Goal: Task Accomplishment & Management: Complete application form

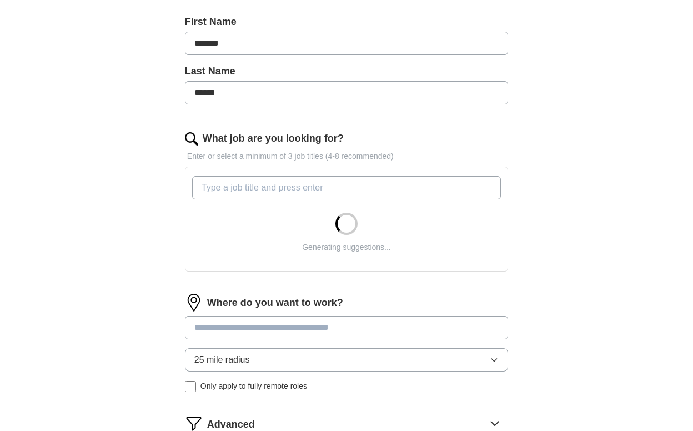
scroll to position [244, 0]
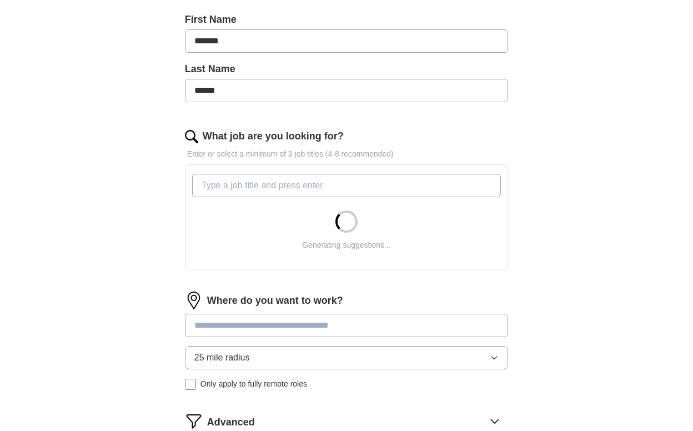
type input "S"
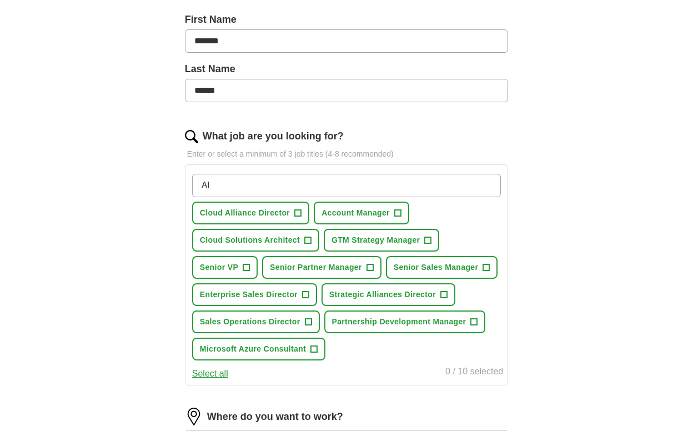
type input "A"
type input "Strategic Alliance Manager"
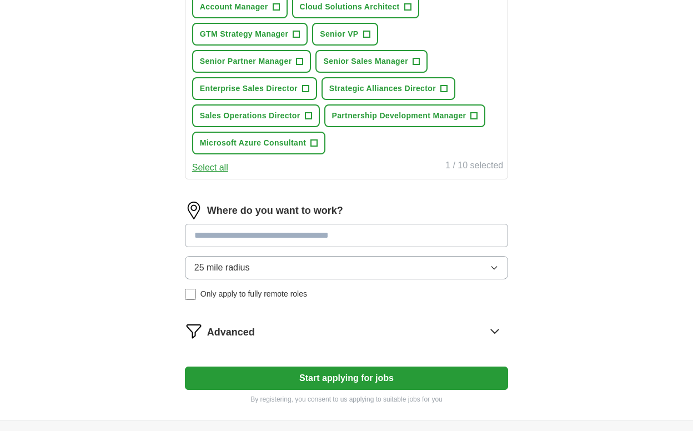
scroll to position [478, 0]
click at [276, 236] on div "Where do you want to work? 25 mile radius Only apply to fully remote roles" at bounding box center [346, 254] width 323 height 107
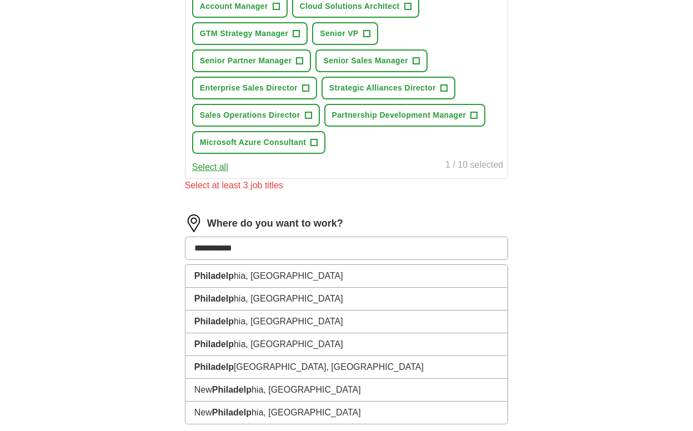
type input "**********"
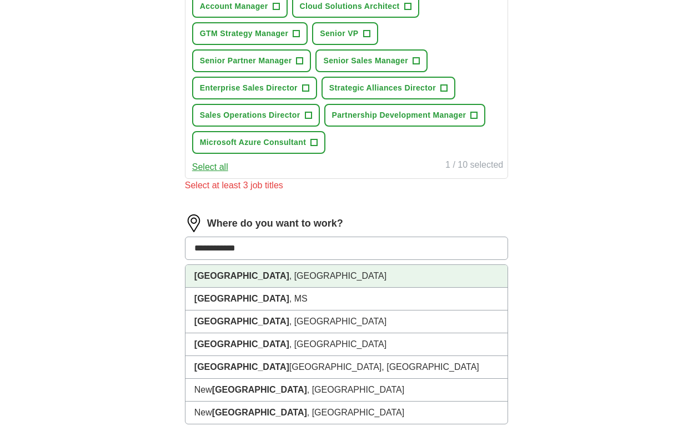
click at [293, 273] on li "[GEOGRAPHIC_DATA] , [GEOGRAPHIC_DATA]" at bounding box center [346, 276] width 322 height 23
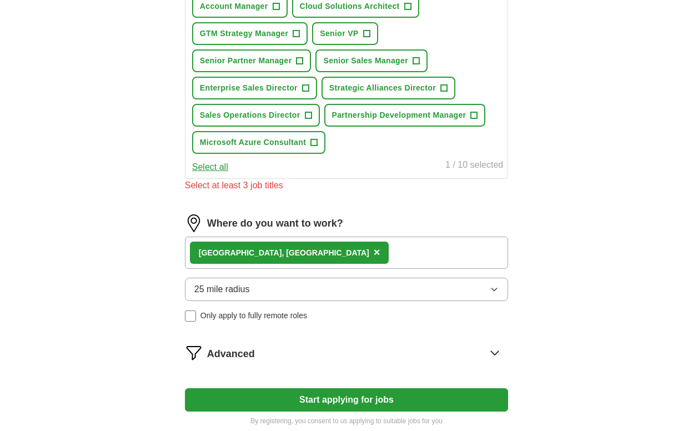
click at [286, 289] on button "25 mile radius" at bounding box center [346, 289] width 323 height 23
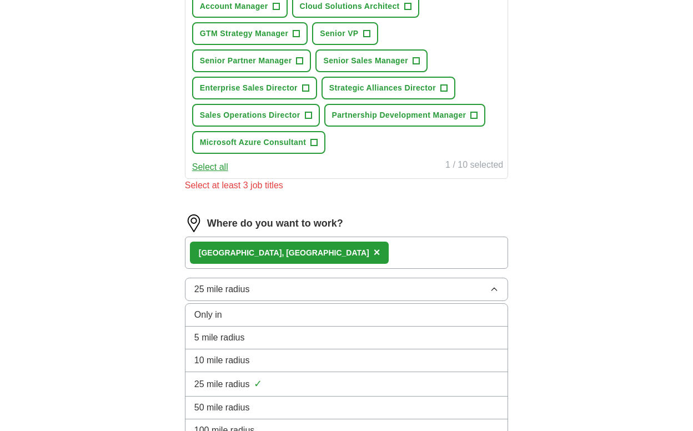
click at [269, 403] on div "50 mile radius" at bounding box center [346, 407] width 304 height 13
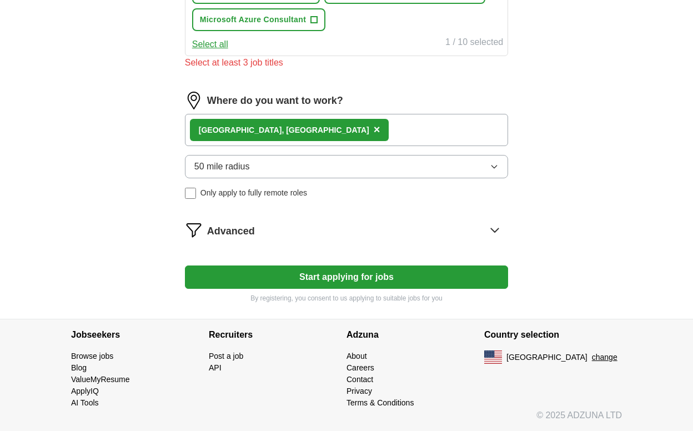
scroll to position [601, 0]
click at [250, 277] on button "Start applying for jobs" at bounding box center [346, 276] width 323 height 23
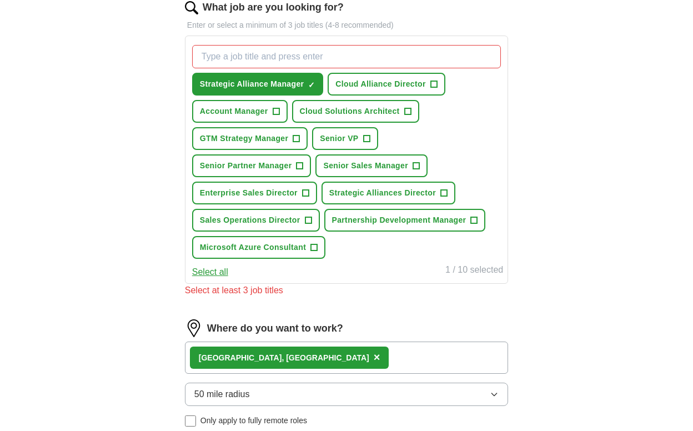
scroll to position [364, 0]
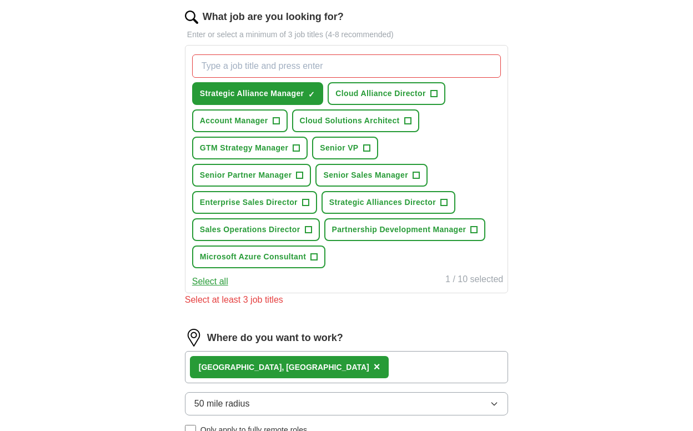
click at [278, 119] on span "+" at bounding box center [276, 121] width 7 height 9
click at [434, 94] on span "+" at bounding box center [433, 93] width 7 height 9
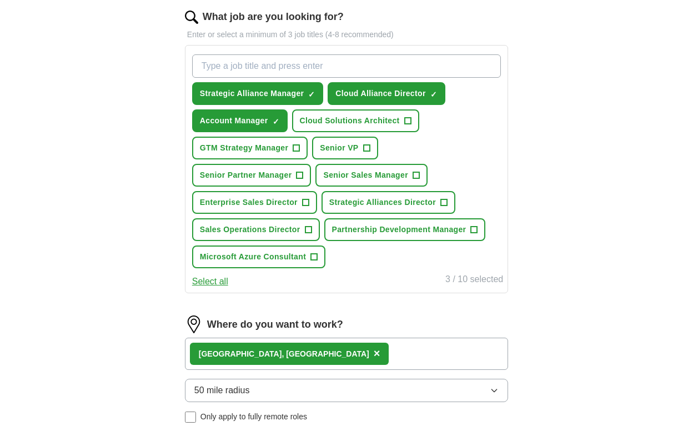
click at [304, 202] on span "+" at bounding box center [305, 202] width 7 height 9
click at [302, 175] on span "+" at bounding box center [299, 175] width 7 height 9
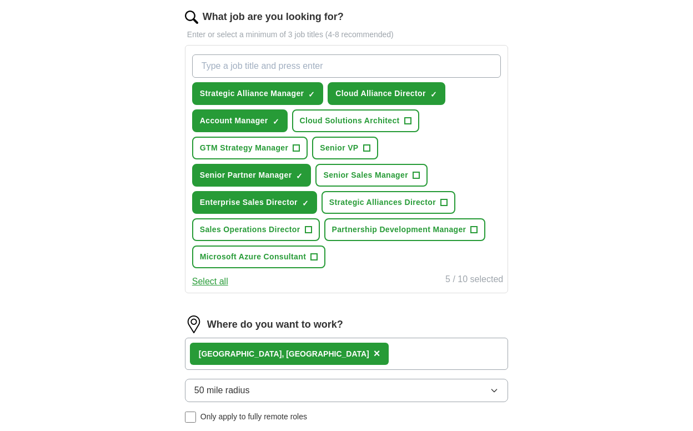
click at [0, 0] on span "×" at bounding box center [0, 0] width 0 height 0
click at [296, 144] on span "+" at bounding box center [296, 148] width 7 height 9
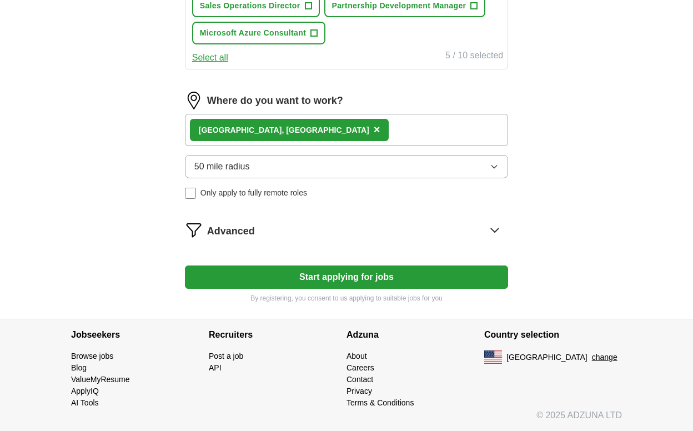
scroll to position [587, 0]
click at [260, 274] on button "Start applying for jobs" at bounding box center [346, 276] width 323 height 23
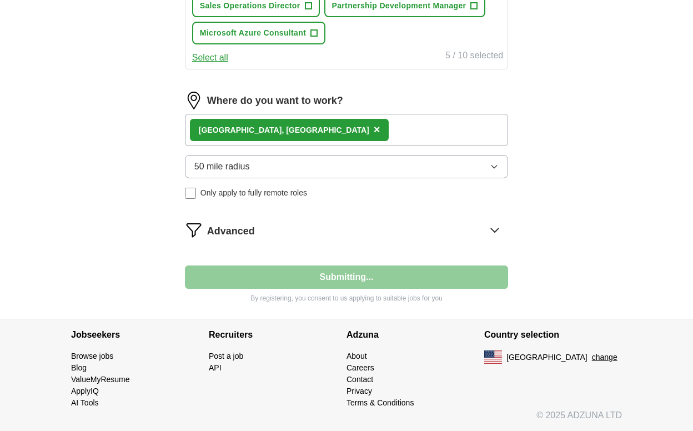
select select "**"
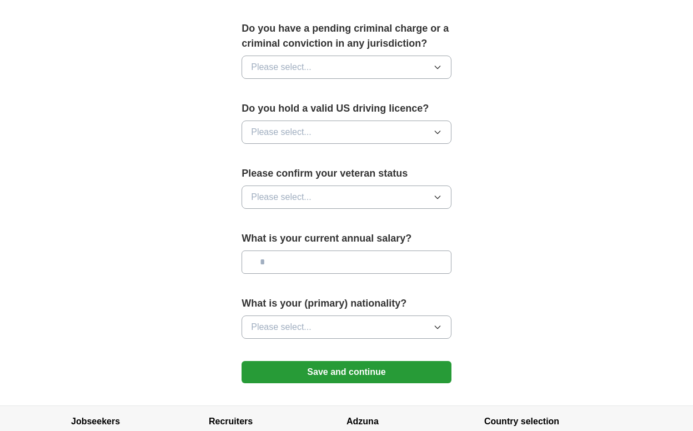
scroll to position [653, 0]
